Goal: Task Accomplishment & Management: Manage account settings

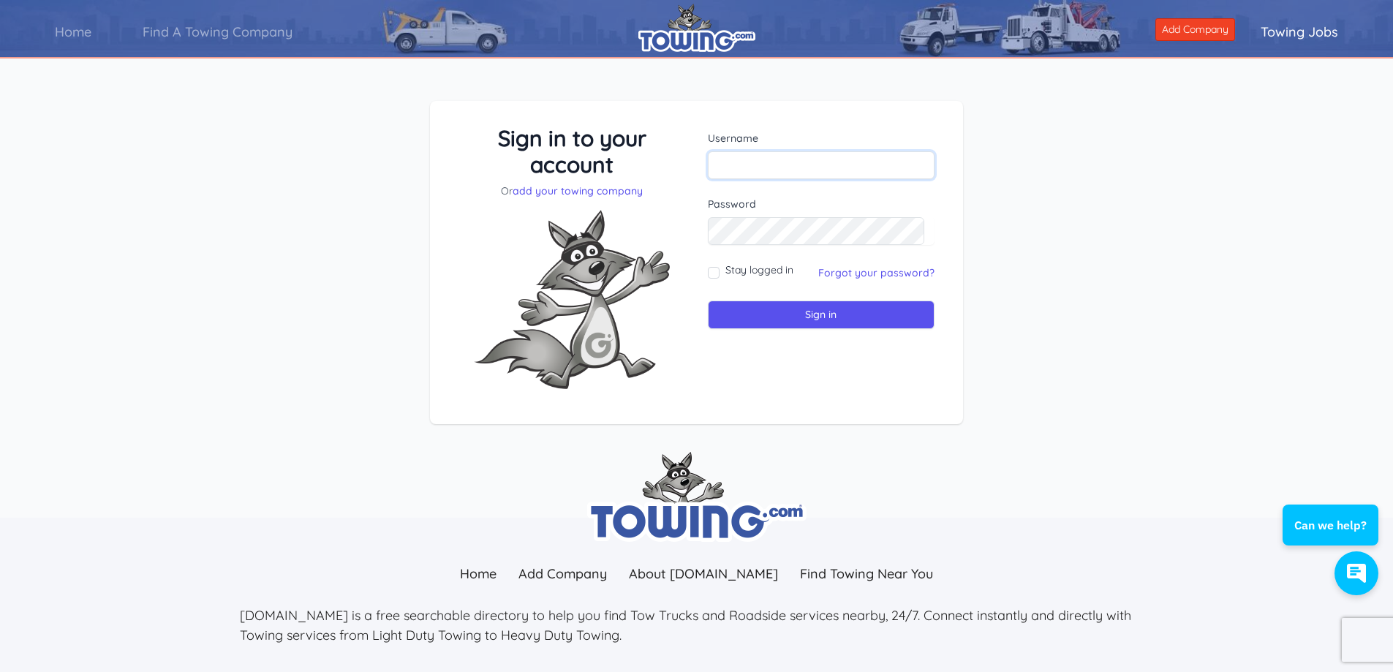
click at [842, 171] on input "text" at bounding box center [821, 165] width 227 height 28
type input "[EMAIL_ADDRESS][DOMAIN_NAME]"
click at [785, 208] on label "Password" at bounding box center [821, 204] width 227 height 15
click at [879, 267] on link "Forgot your password?" at bounding box center [876, 272] width 116 height 13
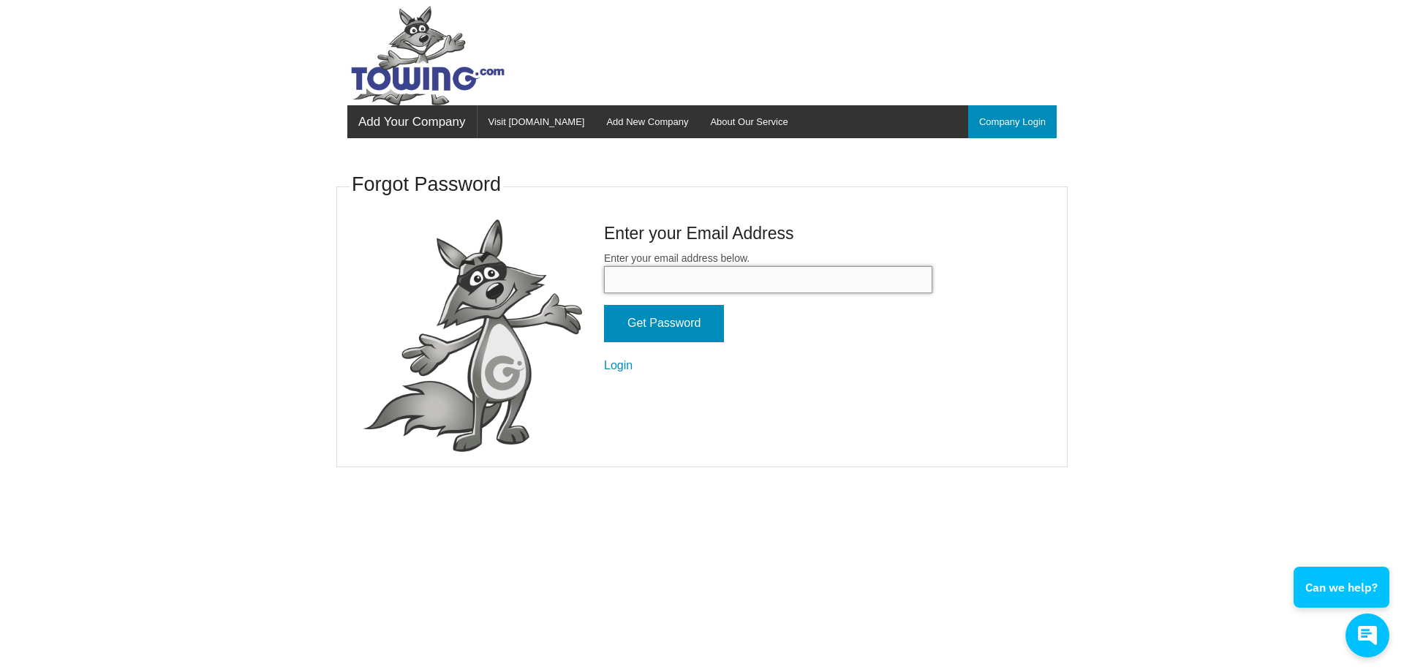
click at [705, 279] on input "Enter your email address below." at bounding box center [768, 279] width 328 height 27
type input "[EMAIL_ADDRESS][DOMAIN_NAME]"
drag, startPoint x: 686, startPoint y: 327, endPoint x: 700, endPoint y: 322, distance: 13.9
click at [686, 327] on input "Get Password" at bounding box center [664, 323] width 120 height 37
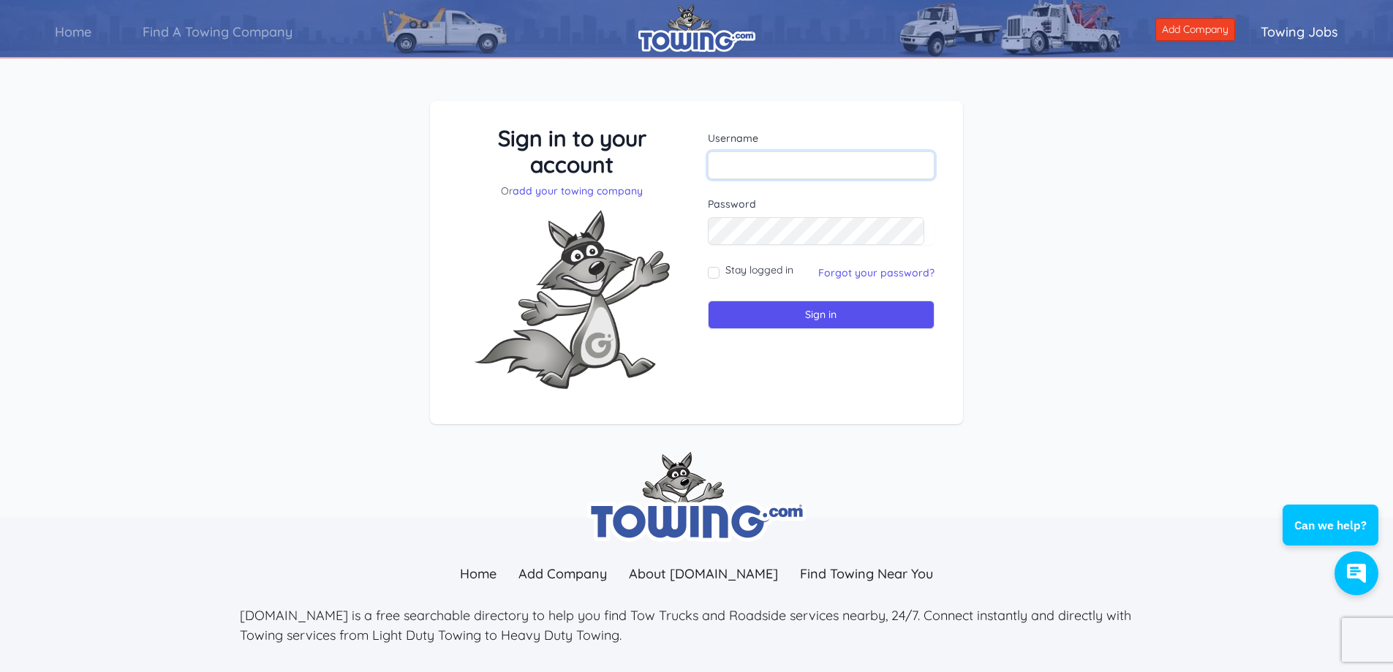
click at [771, 167] on input "text" at bounding box center [821, 165] width 227 height 28
type input "B"
type input "blaine31"
click at [820, 305] on input "Sign in" at bounding box center [821, 314] width 227 height 29
click at [820, 317] on input "Sign in" at bounding box center [821, 314] width 227 height 29
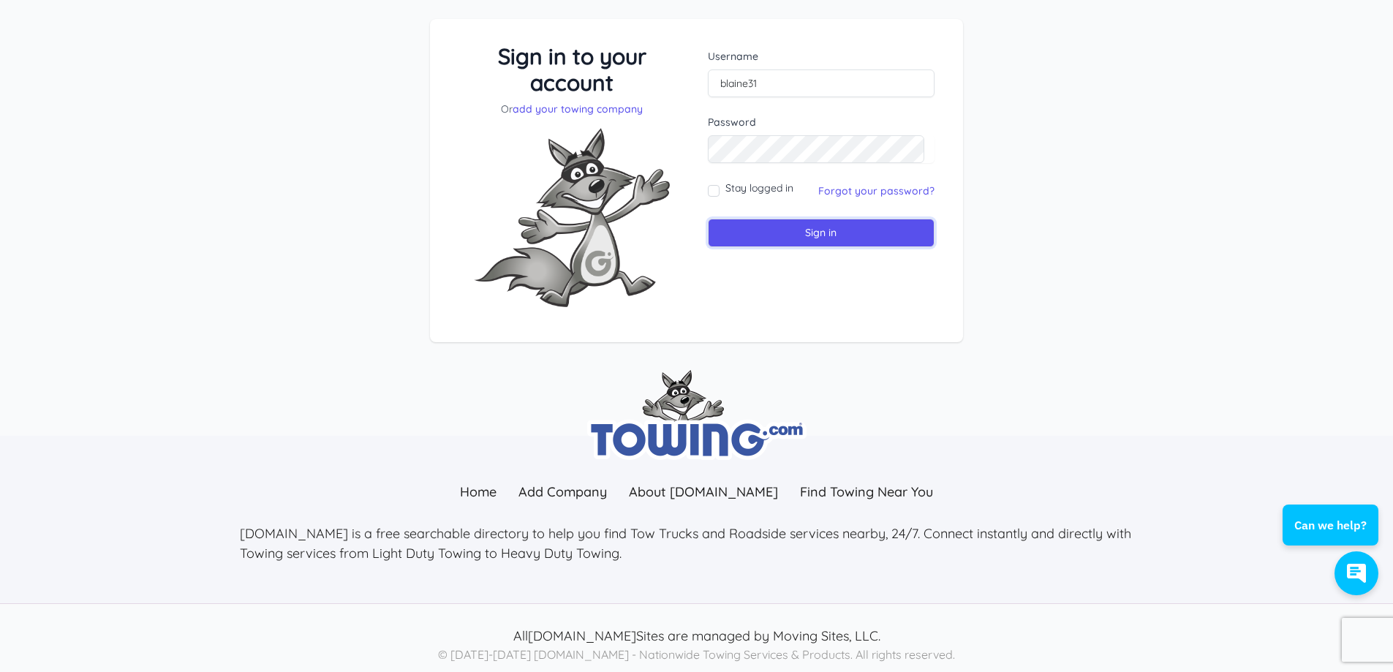
scroll to position [94, 0]
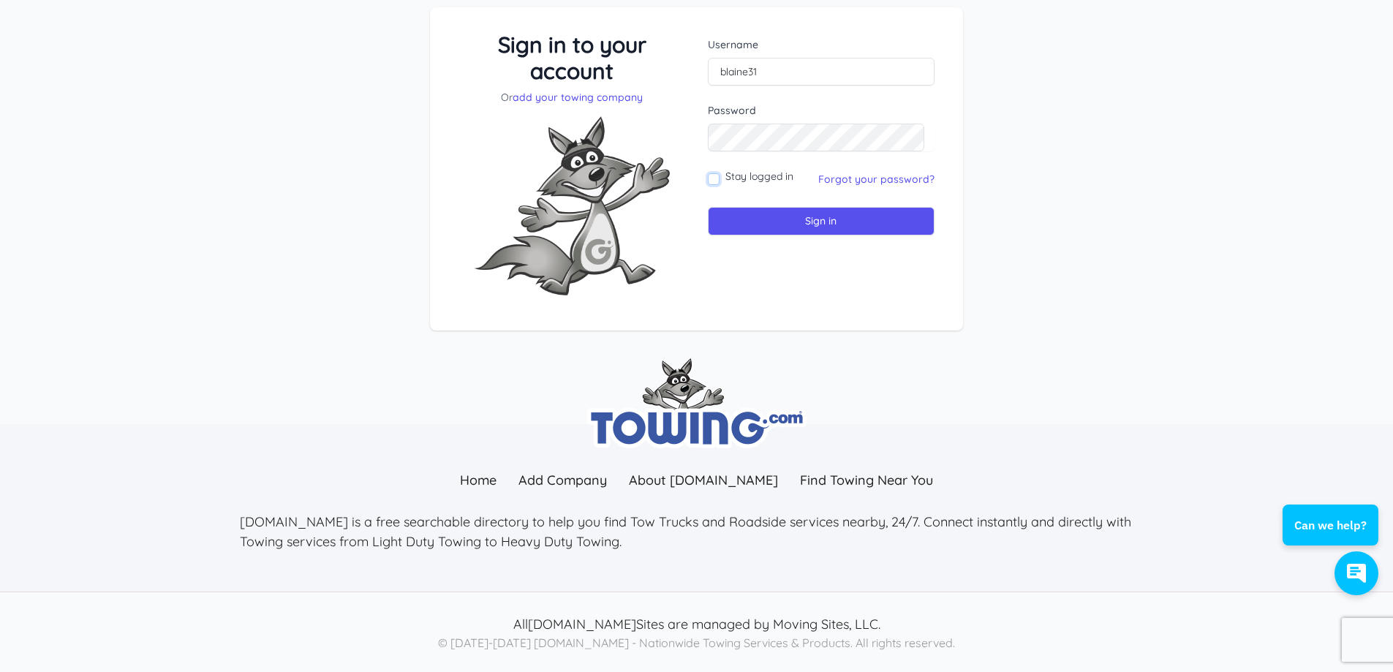
click at [716, 178] on input "Stay logged in" at bounding box center [714, 179] width 12 height 12
checkbox input "true"
click at [832, 238] on div "Username blaine31 Password Stay logged in Sign in" at bounding box center [821, 169] width 249 height 276
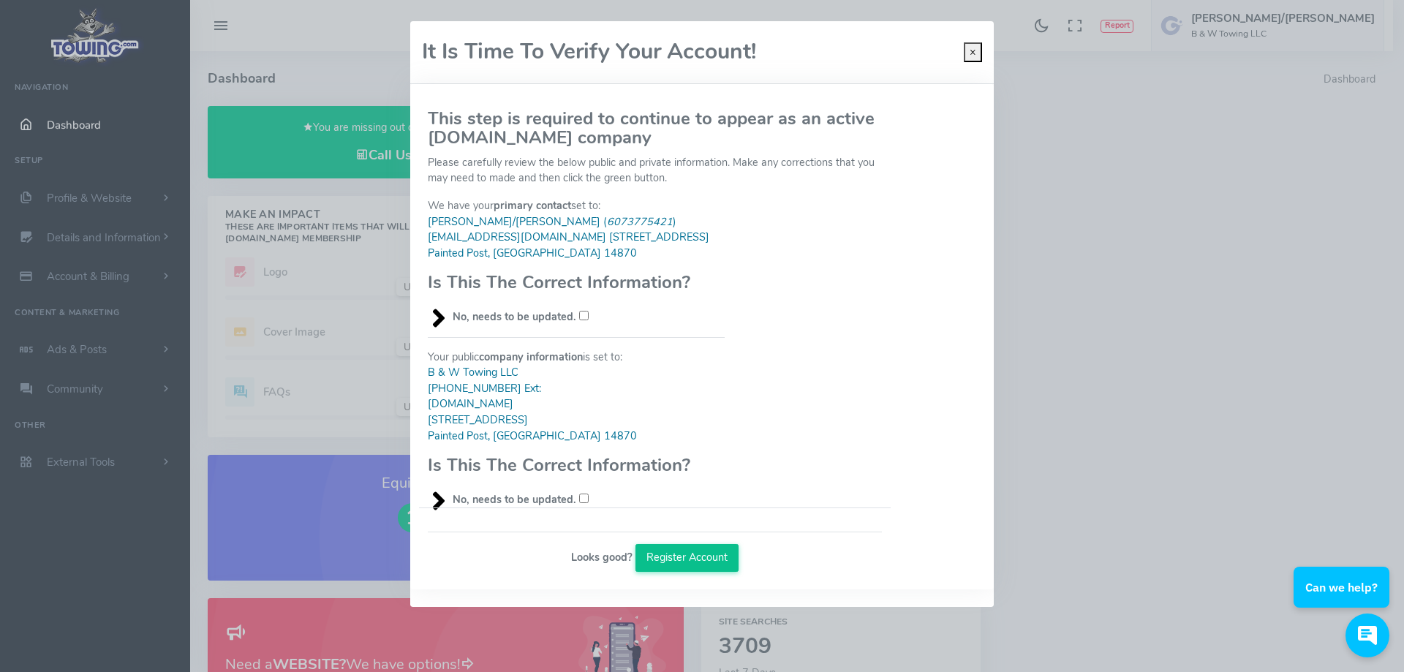
click at [683, 567] on button "Register Account" at bounding box center [687, 558] width 104 height 28
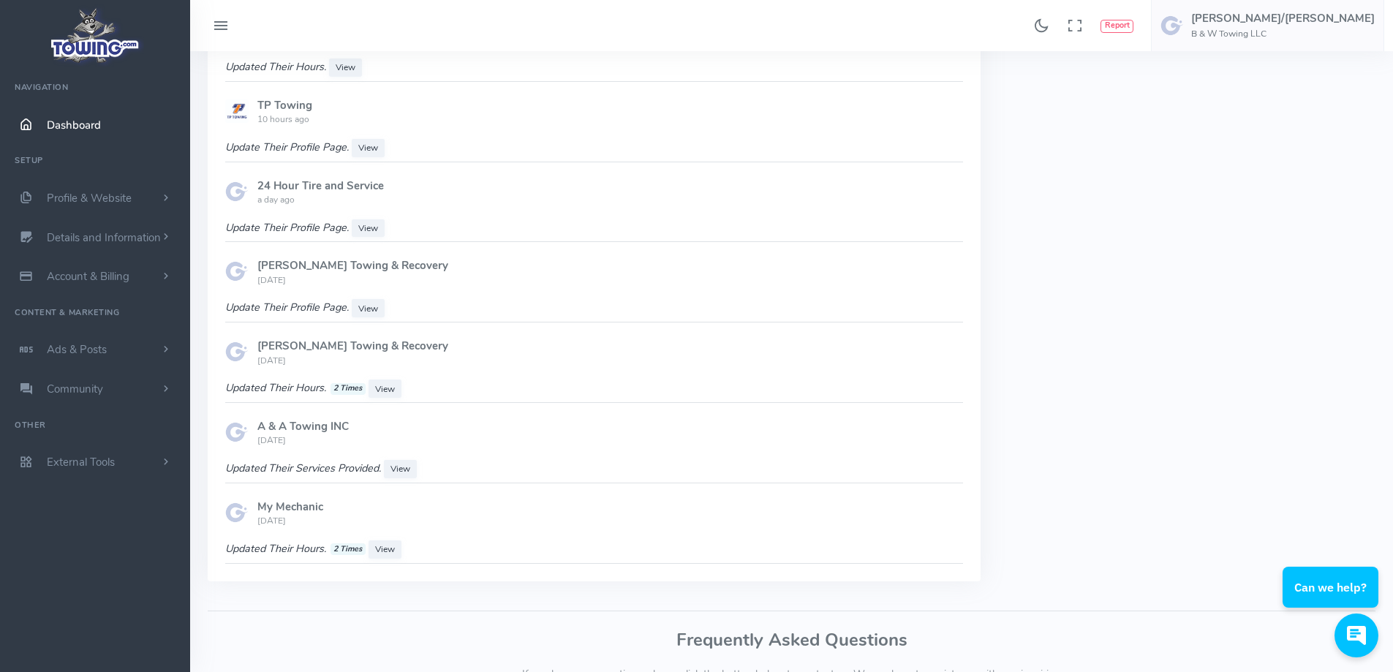
scroll to position [1023, 0]
